Goal: Task Accomplishment & Management: Manage account settings

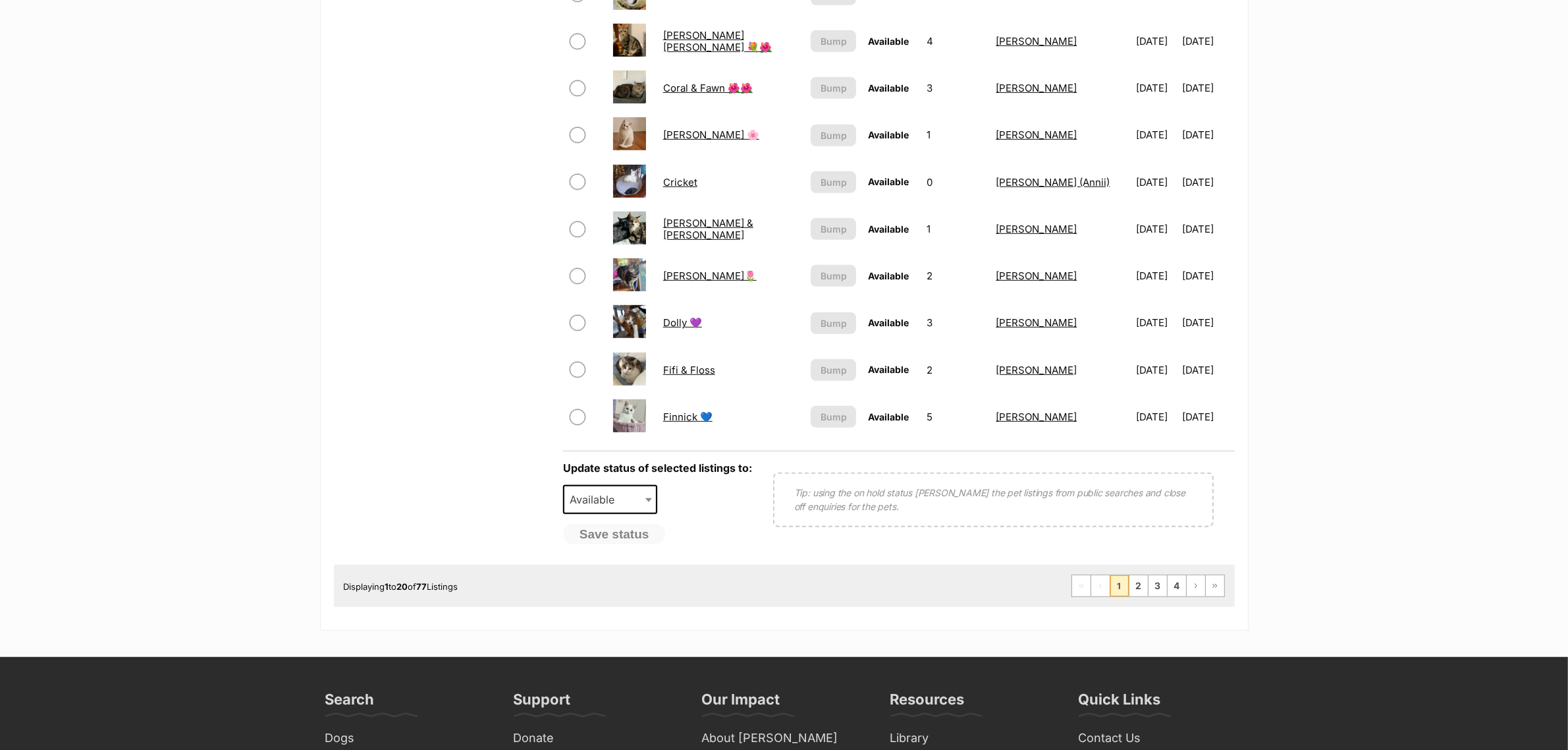
scroll to position [988, 0]
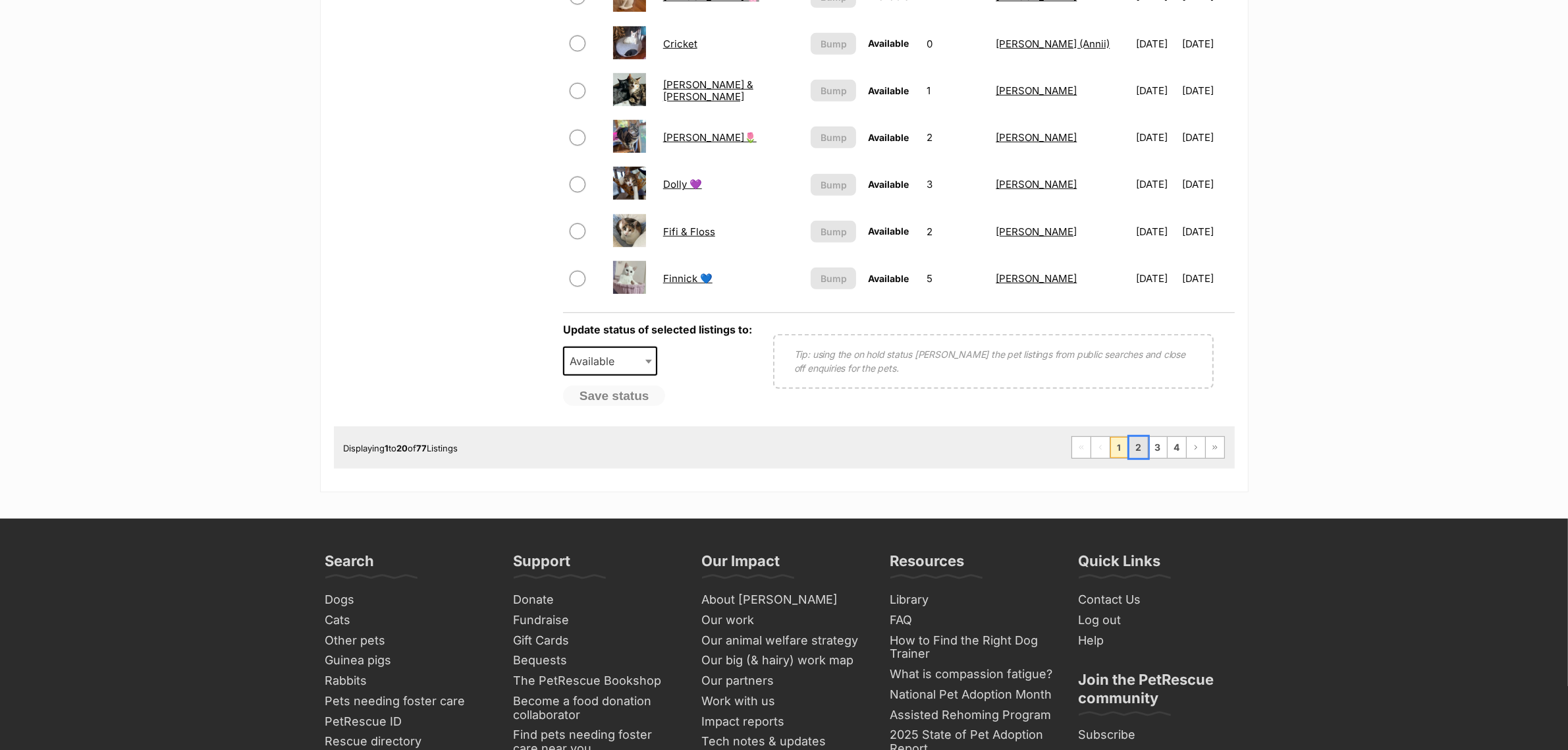
click at [1143, 439] on link "2" at bounding box center [1139, 447] width 19 height 21
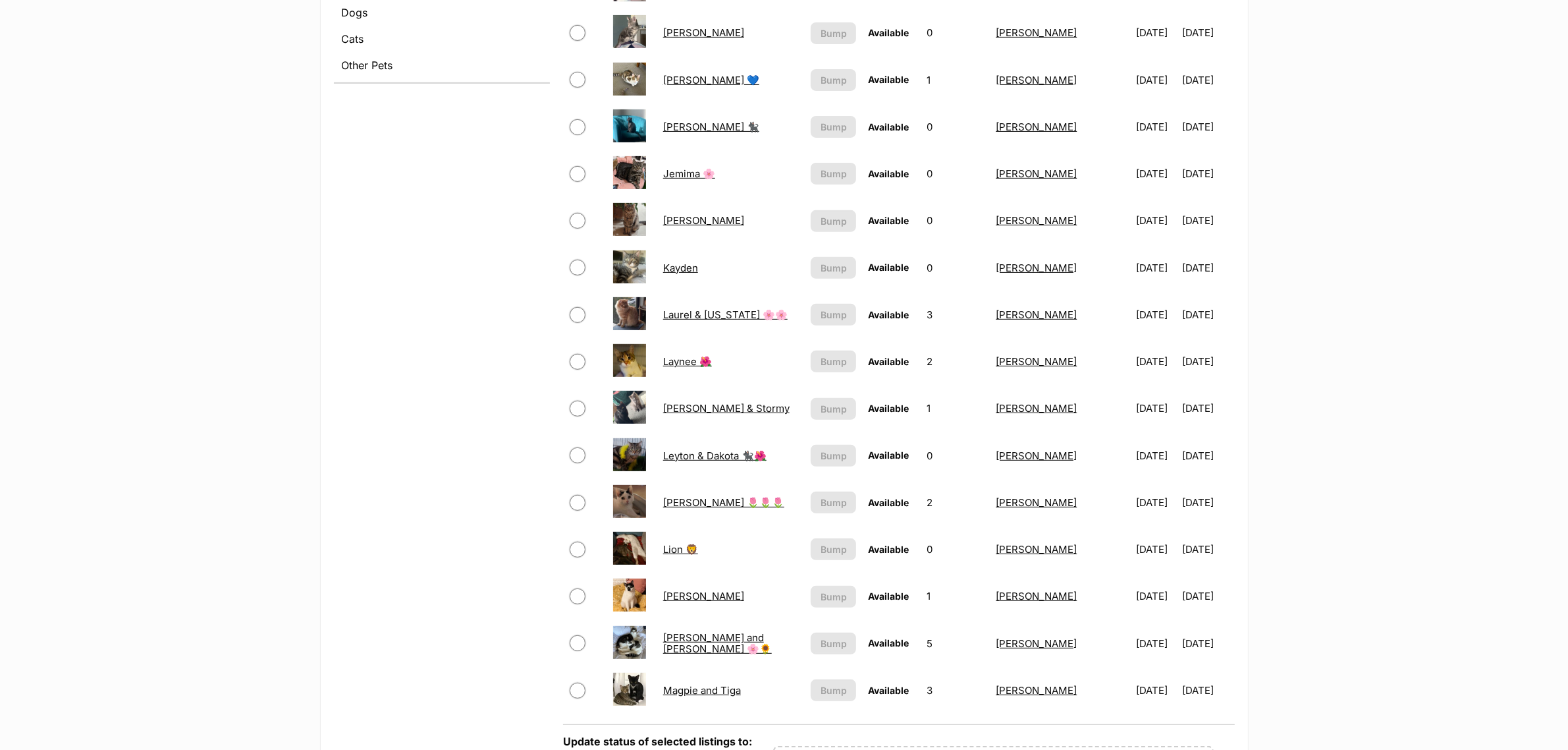
scroll to position [247, 0]
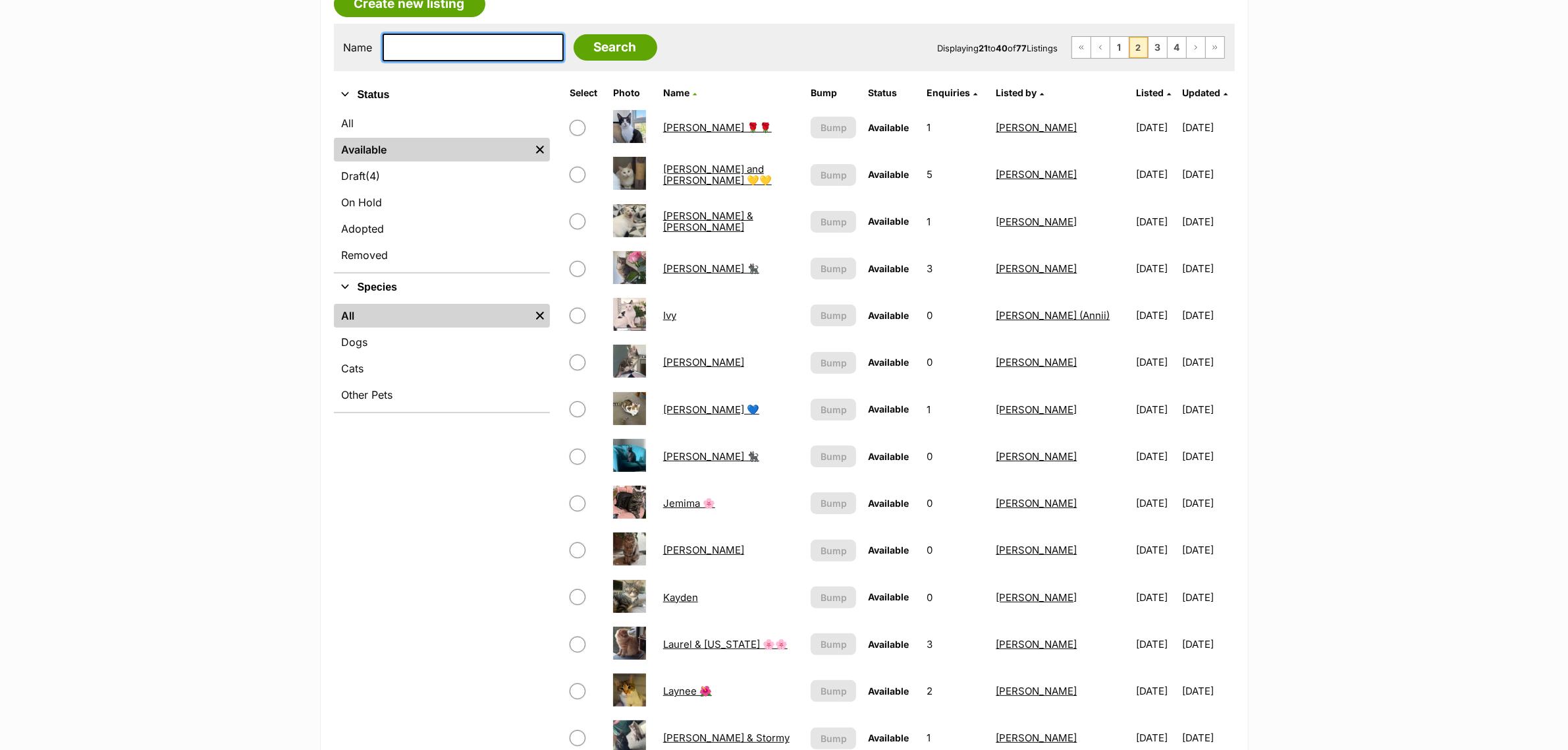
drag, startPoint x: 455, startPoint y: 42, endPoint x: 452, endPoint y: 50, distance: 8.5
click at [453, 49] on input "text" at bounding box center [473, 48] width 181 height 27
type input "grace"
click at [573, 35] on input "Search" at bounding box center [615, 48] width 84 height 27
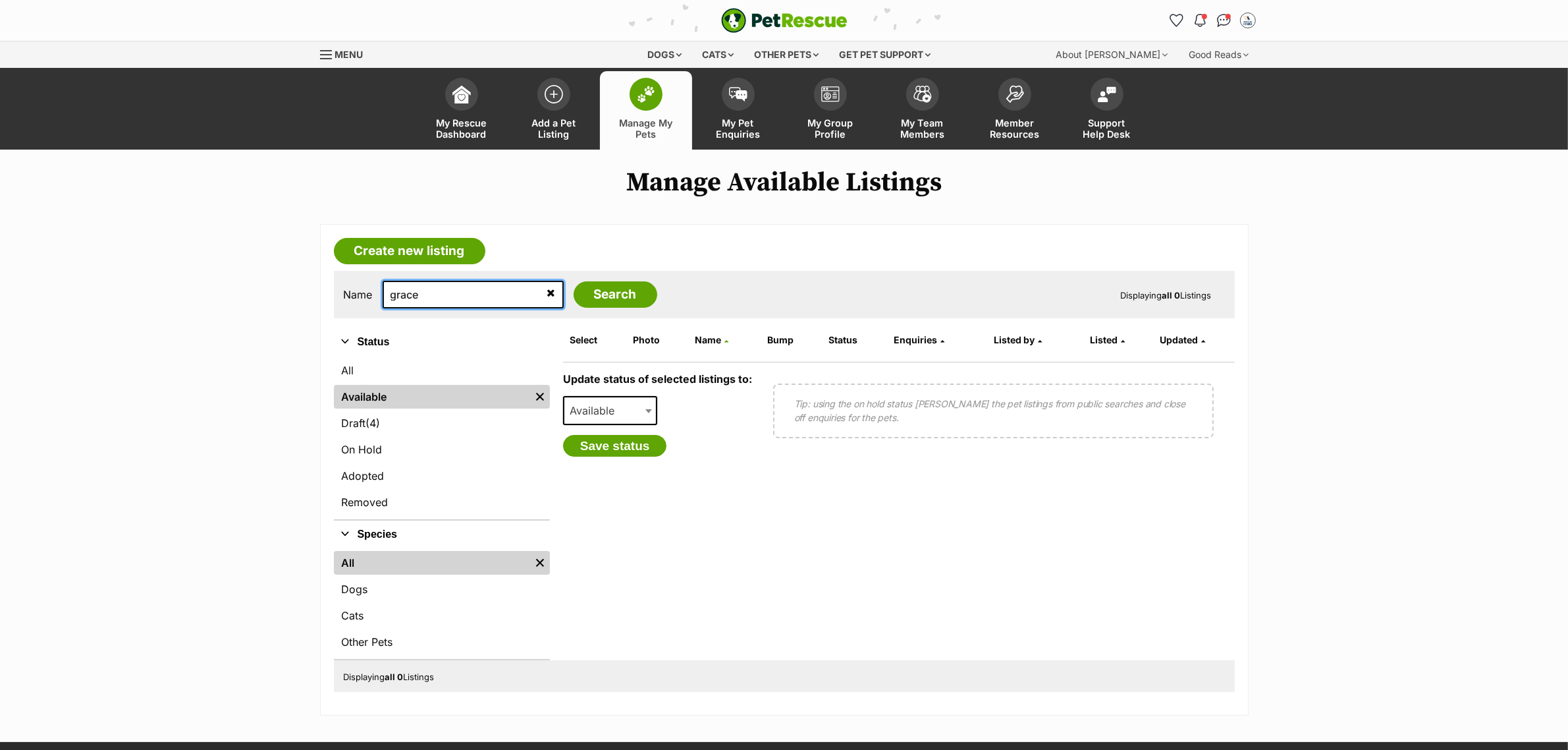
click at [430, 294] on input "grace" at bounding box center [473, 294] width 181 height 27
type input "grace\ie"
click at [573, 281] on input "Search" at bounding box center [615, 294] width 84 height 27
drag, startPoint x: 0, startPoint y: 0, endPoint x: 469, endPoint y: 296, distance: 554.6
click at [432, 294] on input "grace\ie" at bounding box center [473, 294] width 181 height 27
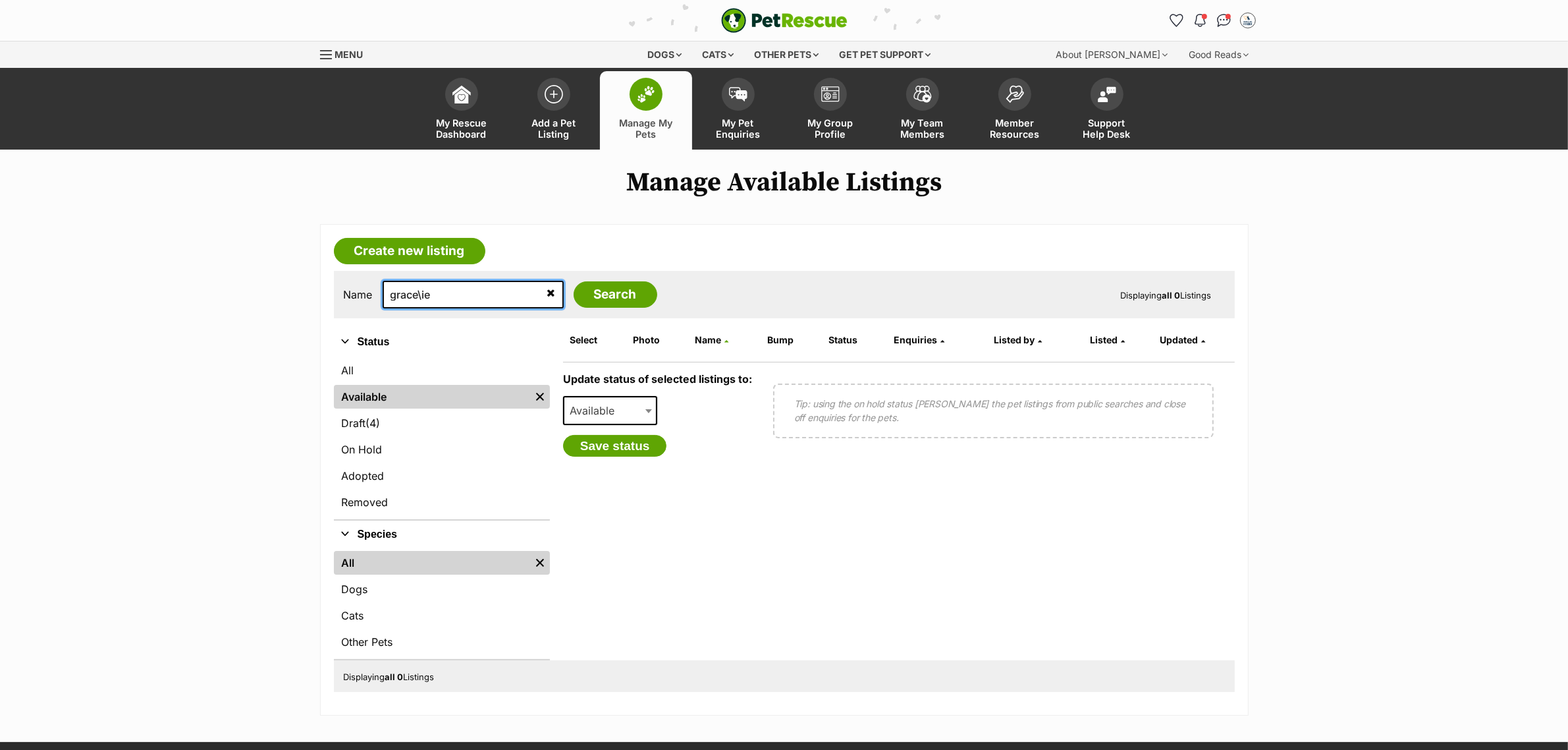
drag, startPoint x: 396, startPoint y: 296, endPoint x: 415, endPoint y: 298, distance: 19.1
click at [415, 298] on input "grace\ie" at bounding box center [473, 294] width 181 height 27
type input "gracie"
click at [573, 281] on input "Search" at bounding box center [615, 294] width 84 height 27
click at [360, 363] on link "All" at bounding box center [442, 370] width 216 height 23
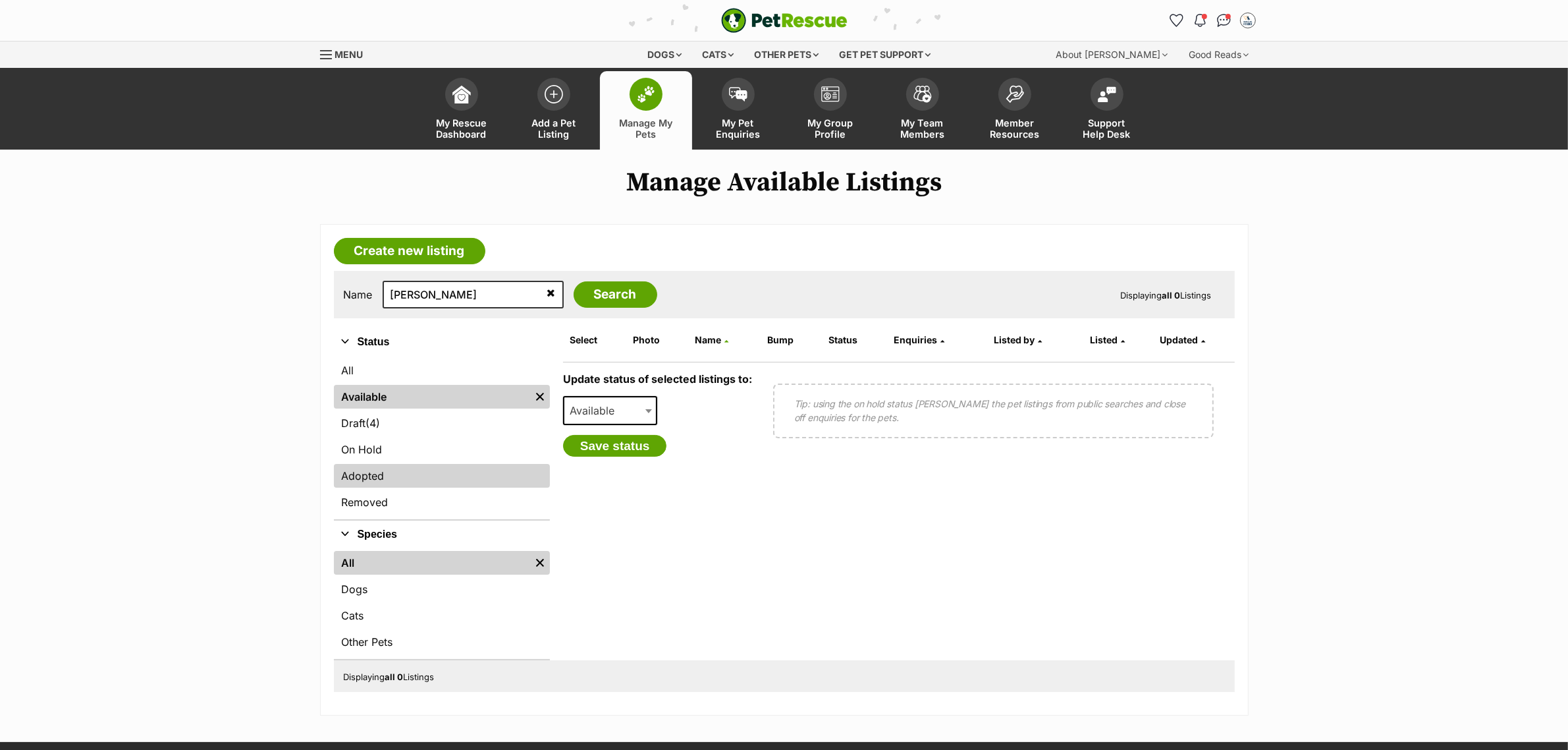
click at [383, 466] on link "Adopted" at bounding box center [442, 475] width 216 height 23
click at [390, 482] on link "Adopted" at bounding box center [442, 475] width 216 height 23
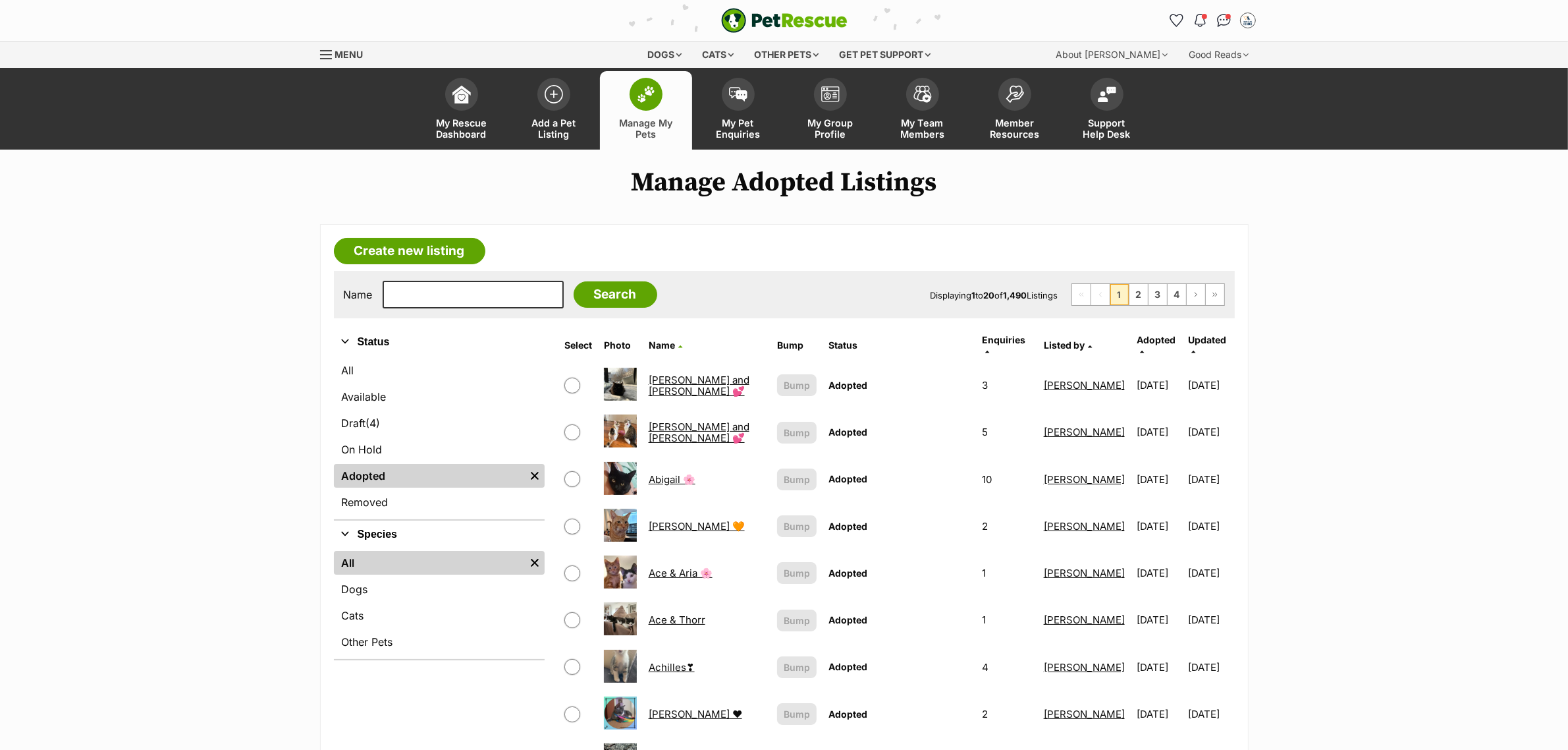
click at [1153, 343] on span "Adopted" at bounding box center [1156, 340] width 39 height 11
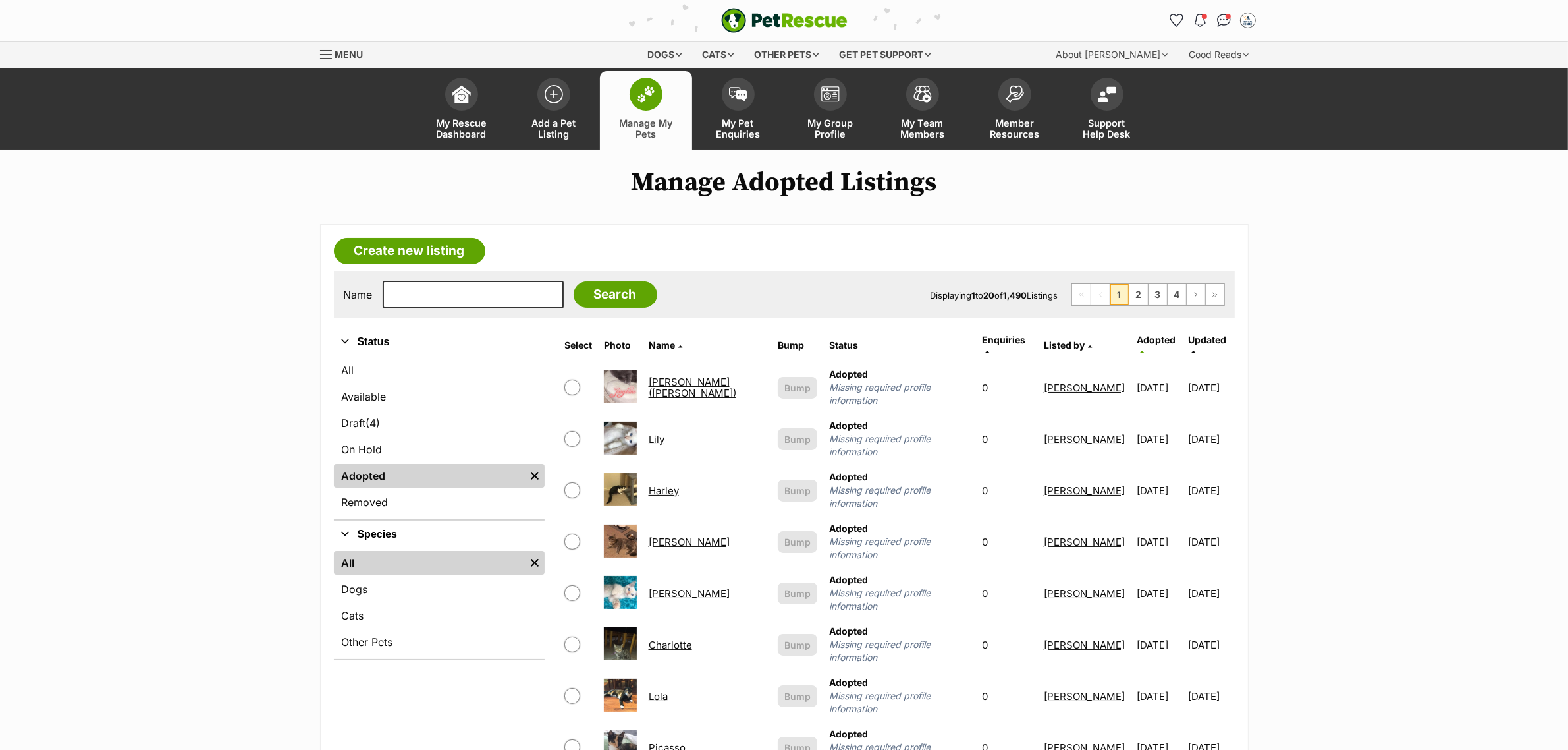
click at [1163, 338] on th "Adopted" at bounding box center [1160, 345] width 56 height 31
click at [1144, 348] on icon at bounding box center [1142, 351] width 4 height 7
